Goal: Entertainment & Leisure: Consume media (video, audio)

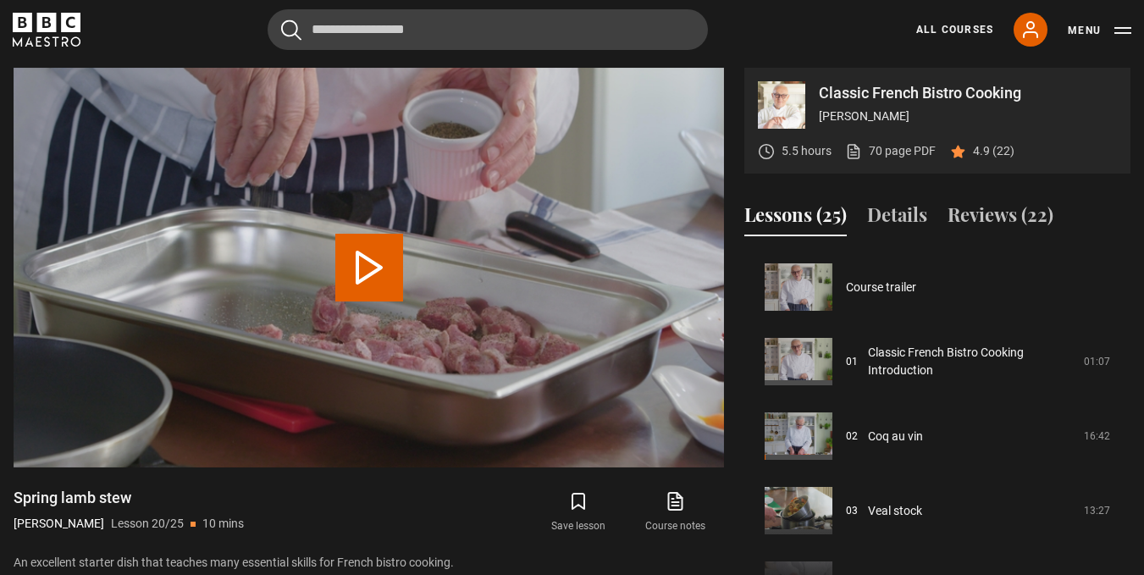
scroll to position [1416, 0]
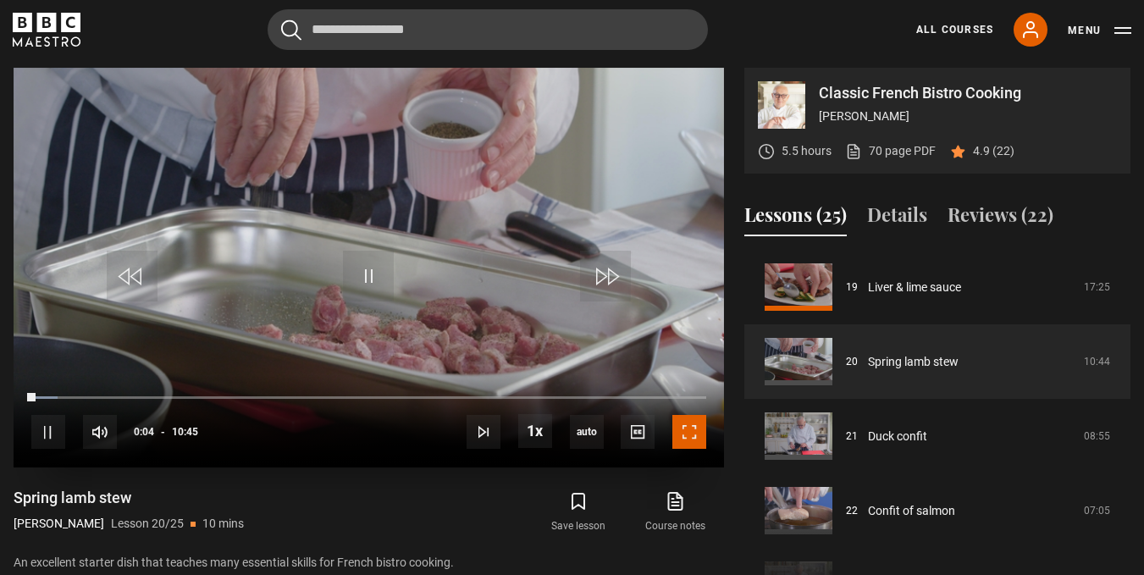
click at [681, 440] on span "Video Player" at bounding box center [690, 432] width 34 height 34
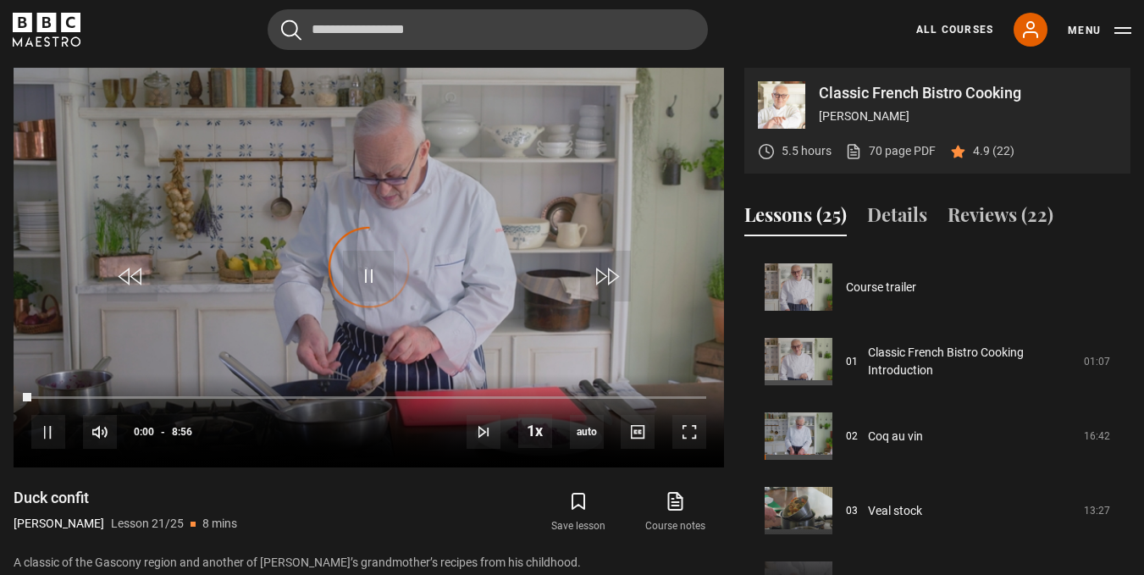
scroll to position [1491, 0]
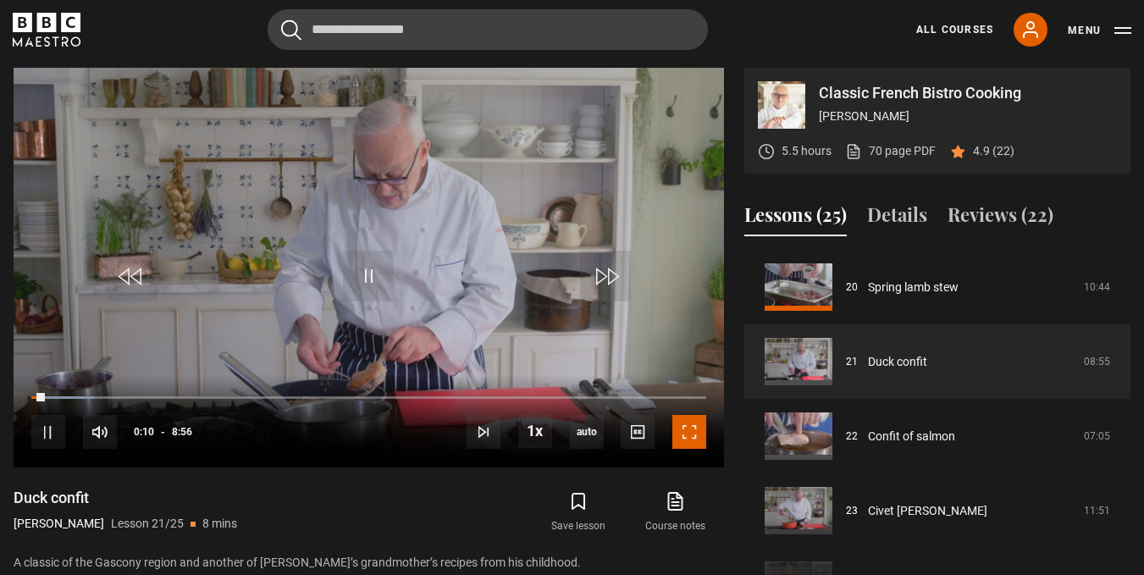
click at [681, 440] on span "Video Player" at bounding box center [690, 432] width 34 height 34
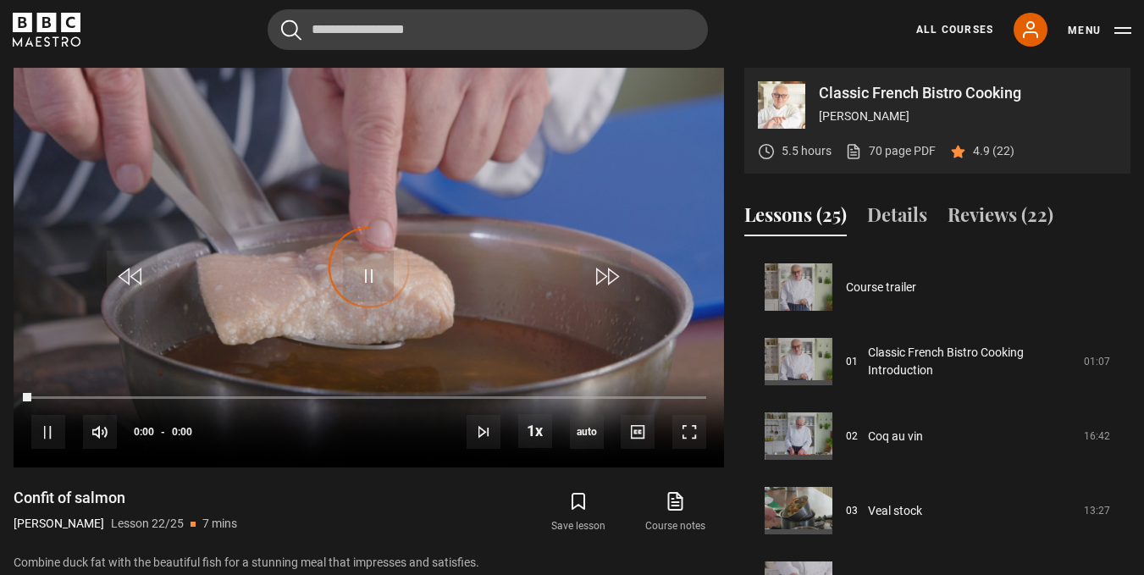
scroll to position [1565, 0]
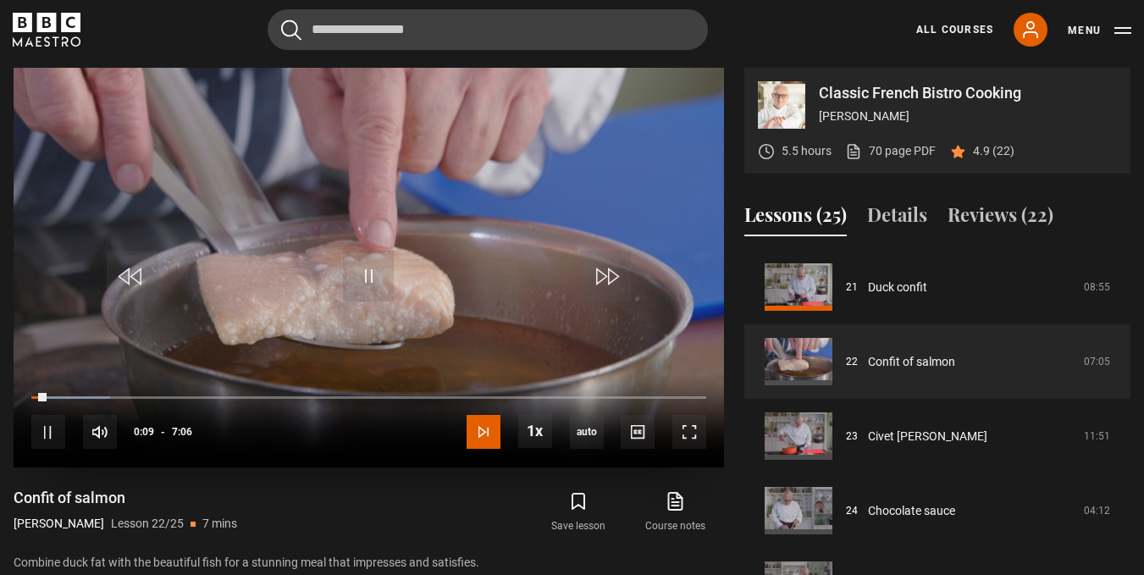
click at [480, 441] on span "Video Player" at bounding box center [484, 432] width 34 height 34
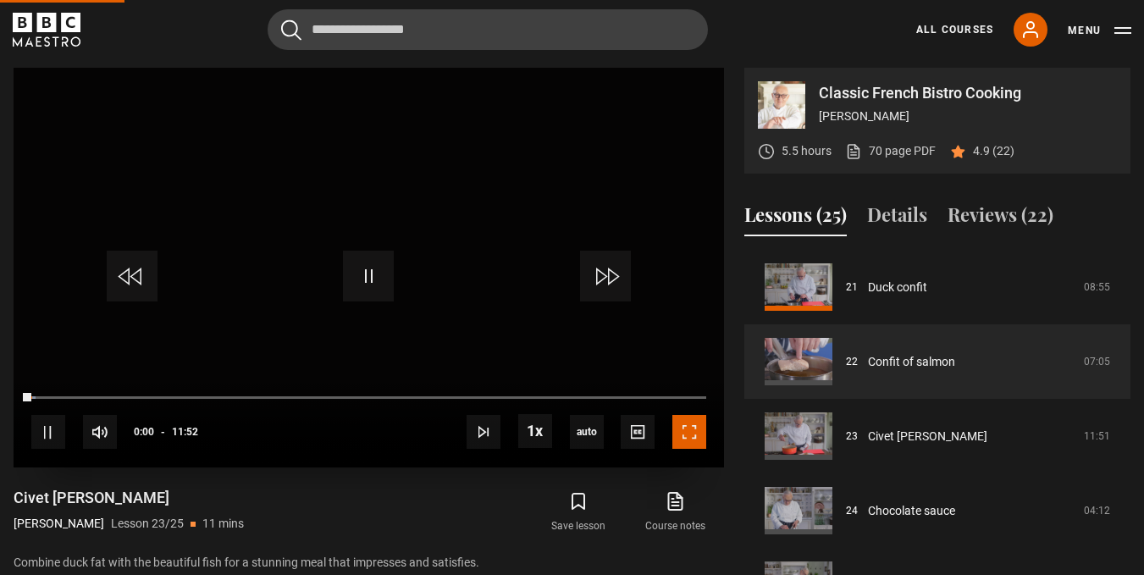
click at [697, 424] on span "Video Player" at bounding box center [690, 432] width 34 height 34
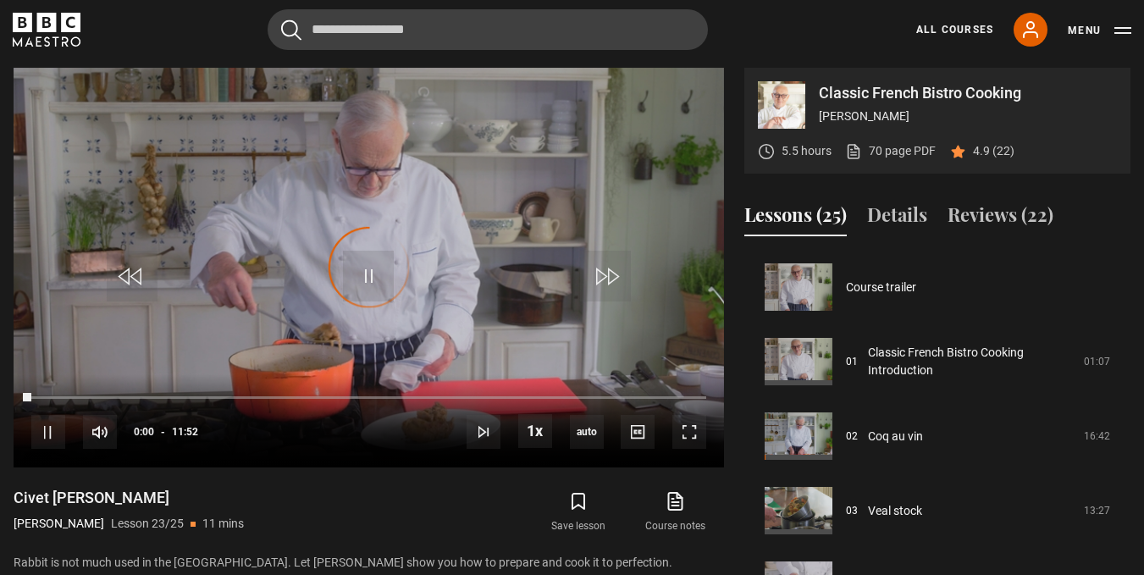
scroll to position [1572, 0]
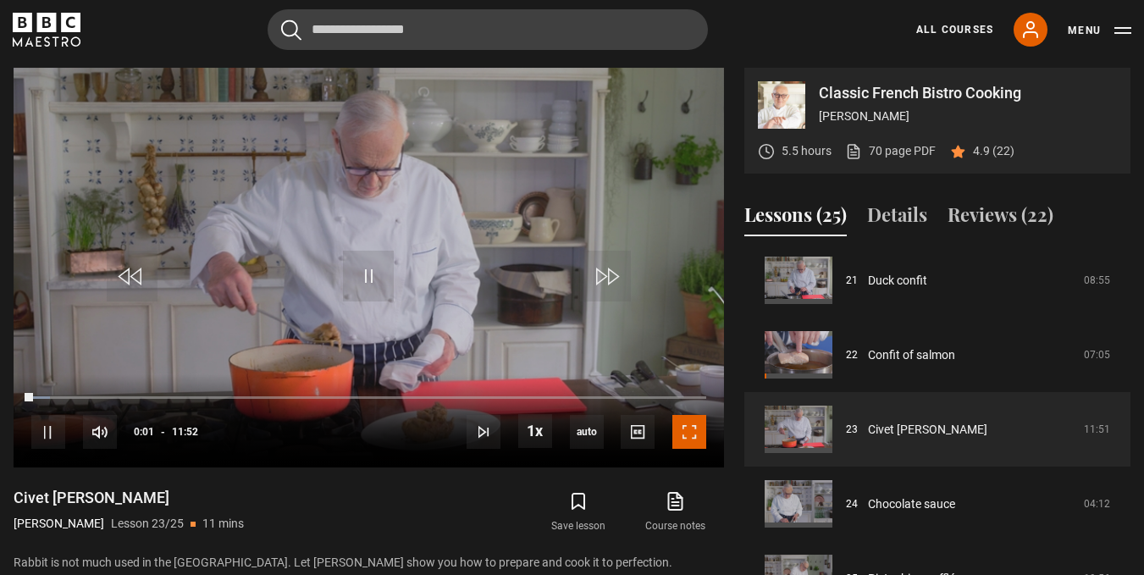
click at [697, 424] on span "Video Player" at bounding box center [690, 432] width 34 height 34
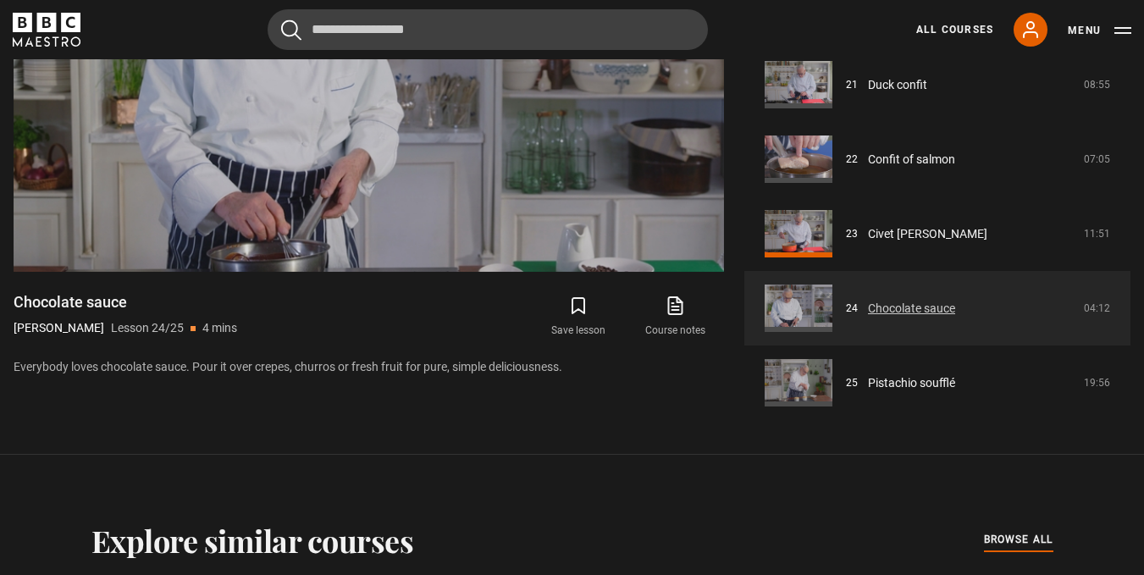
scroll to position [878, 0]
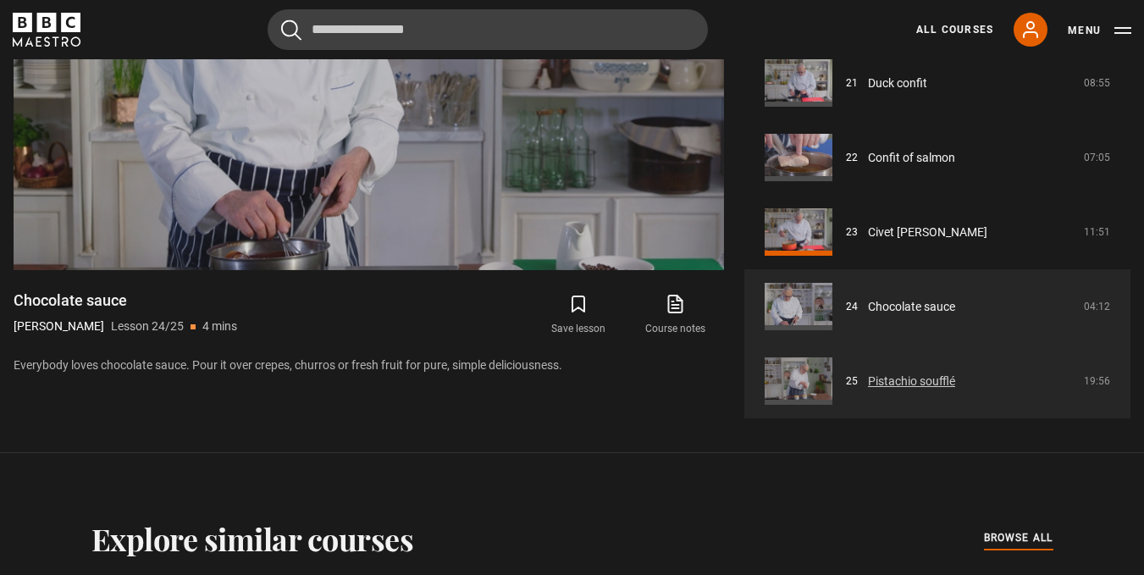
click at [895, 380] on link "Pistachio soufflé" at bounding box center [911, 382] width 87 height 18
